Goal: Information Seeking & Learning: Find specific fact

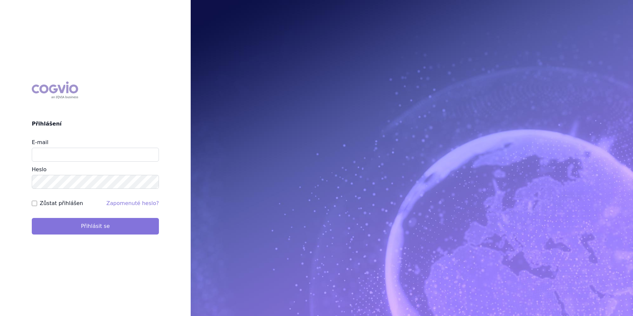
type input "aplikace.ocul1@vzp.cz"
click at [110, 222] on button "Přihlásit se" at bounding box center [95, 226] width 127 height 17
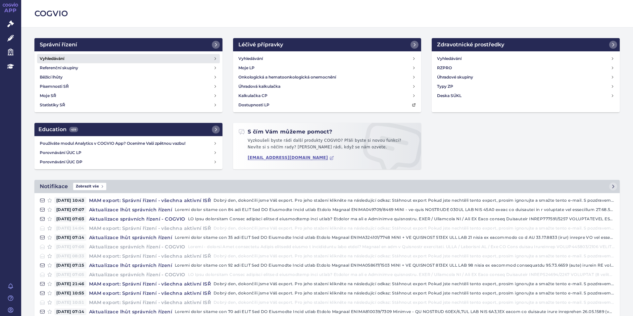
click at [160, 58] on link "Vyhledávání" at bounding box center [128, 58] width 183 height 9
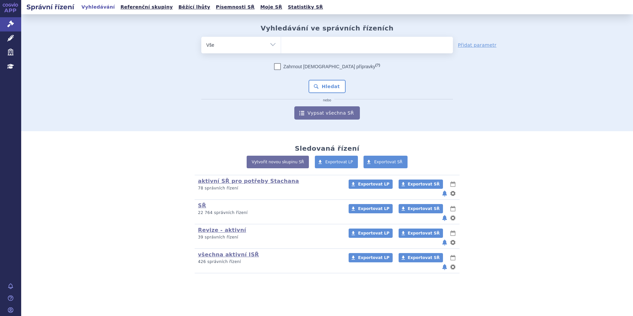
click at [286, 39] on ul at bounding box center [367, 44] width 172 height 14
click at [281, 39] on select at bounding box center [281, 44] width 0 height 17
click at [283, 42] on ul at bounding box center [367, 44] width 172 height 14
click at [281, 42] on select at bounding box center [281, 44] width 0 height 17
click at [16, 39] on link "Léčivé přípravky" at bounding box center [10, 38] width 21 height 14
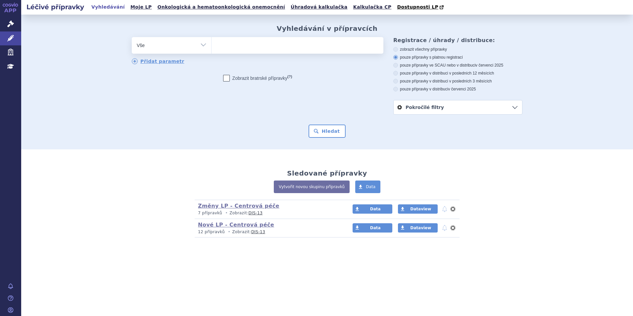
click at [243, 43] on ul at bounding box center [298, 44] width 172 height 14
click at [212, 43] on select at bounding box center [211, 45] width 0 height 17
type input "ke"
type input "key"
type input "keytr"
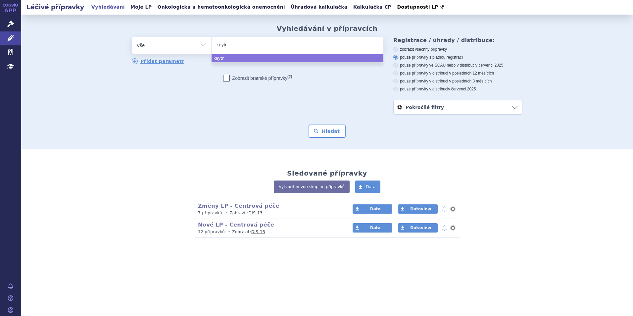
type input "keytru"
type input "[MEDICAL_DATA]"
select select "keytruda"
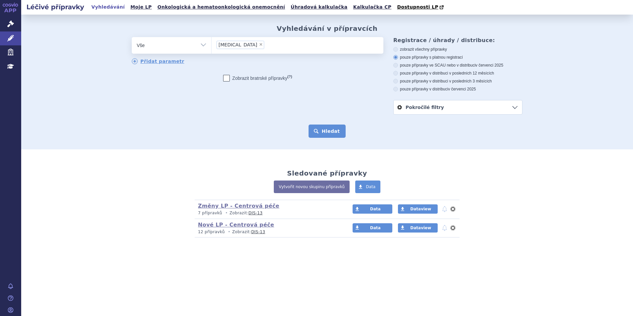
click at [324, 126] on button "Hledat" at bounding box center [327, 131] width 37 height 13
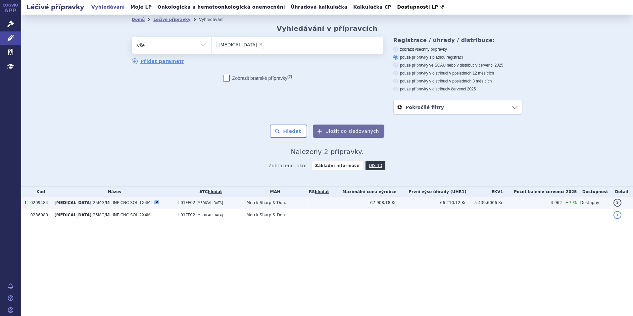
click at [102, 205] on span "25MG/ML INF CNC SOL 1X4ML" at bounding box center [123, 202] width 60 height 5
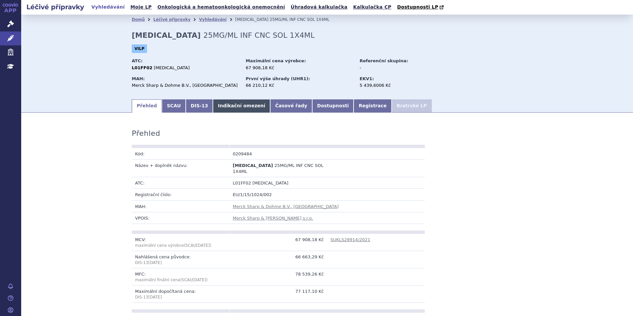
click at [233, 108] on link "Indikační omezení" at bounding box center [241, 105] width 57 height 13
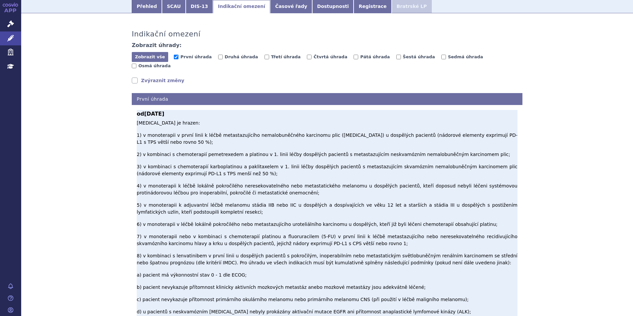
scroll to position [166, 0]
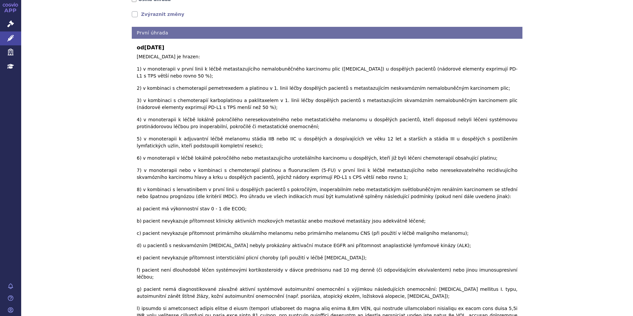
click at [141, 11] on link "Zvýraznit změny" at bounding box center [158, 14] width 53 height 7
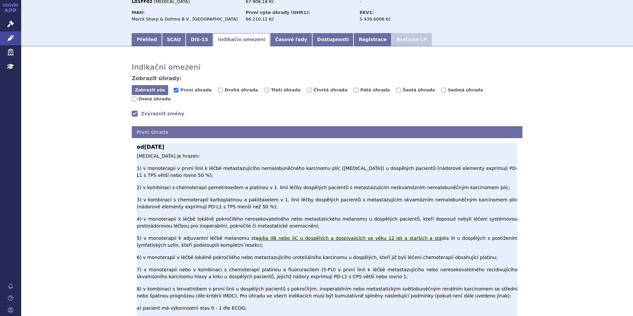
scroll to position [99, 0]
